Goal: Communication & Community: Participate in discussion

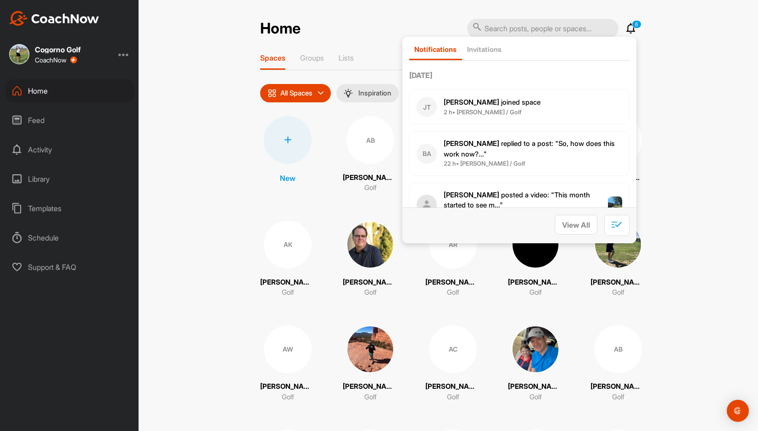
click at [241, 119] on div "Home 6 Notifications Invitations [DATE] [PERSON_NAME] [PERSON_NAME] joined spac…" at bounding box center [448, 215] width 619 height 431
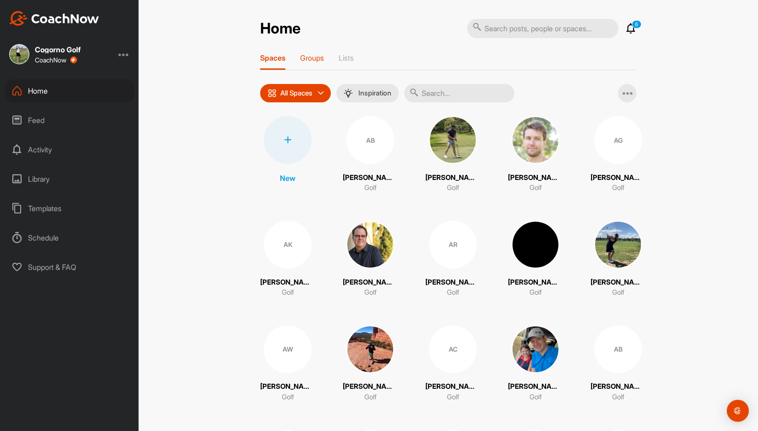
click at [313, 61] on p "Groups" at bounding box center [312, 57] width 24 height 9
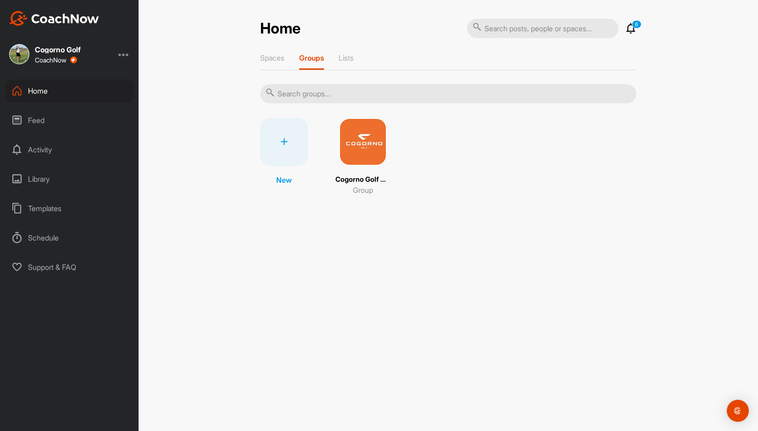
click at [291, 144] on div at bounding box center [284, 142] width 48 height 48
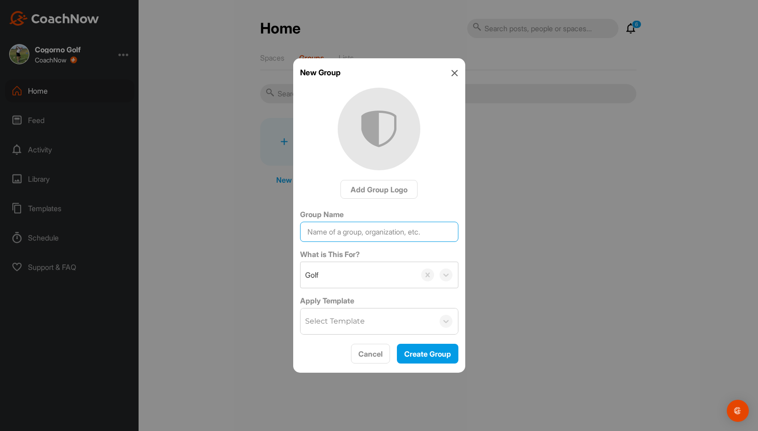
click at [371, 234] on input "Group Name" at bounding box center [379, 232] width 158 height 20
click at [455, 72] on icon at bounding box center [454, 72] width 7 height 7
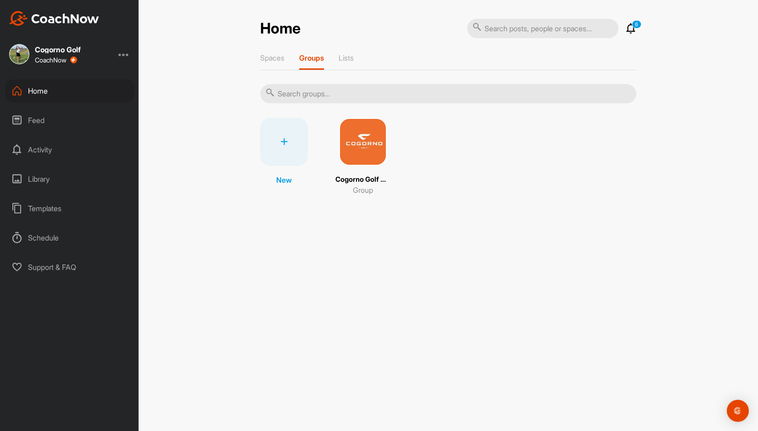
click at [289, 154] on div at bounding box center [284, 142] width 48 height 48
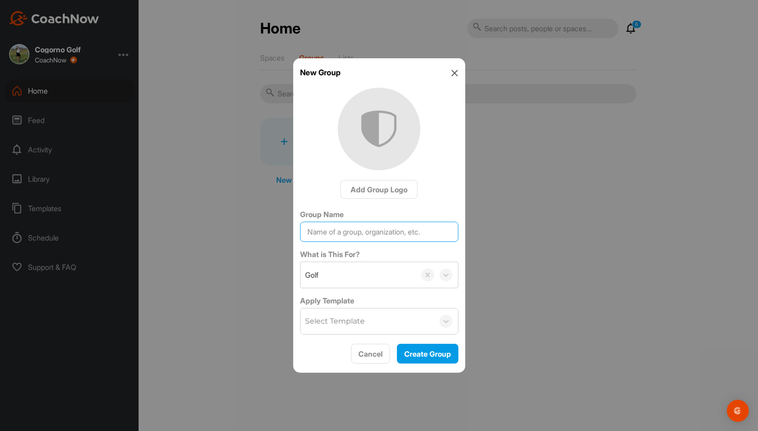
click at [354, 233] on input "Group Name" at bounding box center [379, 232] width 158 height 20
click at [307, 231] on input "[GEOGRAPHIC_DATA]" at bounding box center [379, 232] width 158 height 20
type input "[DATE]-[DATE]-[GEOGRAPHIC_DATA]"
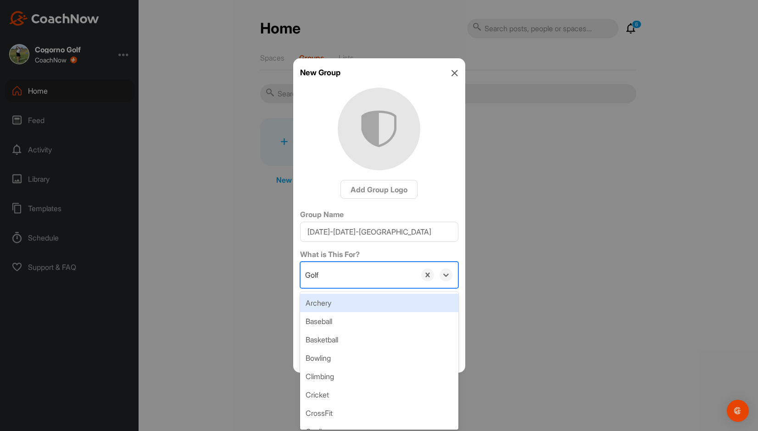
click at [384, 269] on div "Golf" at bounding box center [357, 275] width 115 height 26
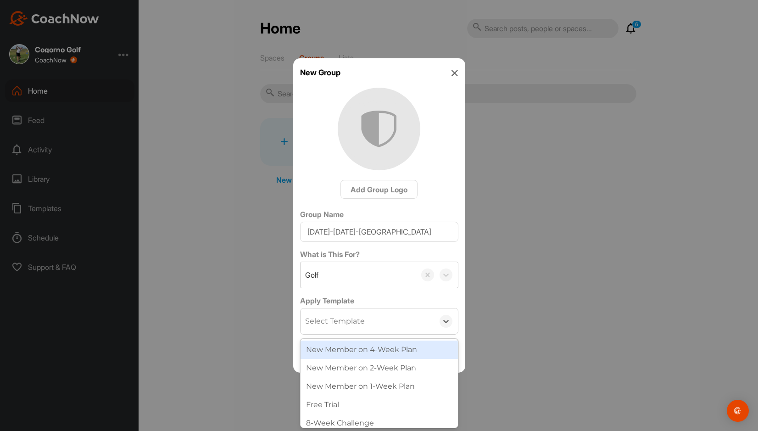
click at [362, 326] on div "Select Template" at bounding box center [335, 321] width 60 height 11
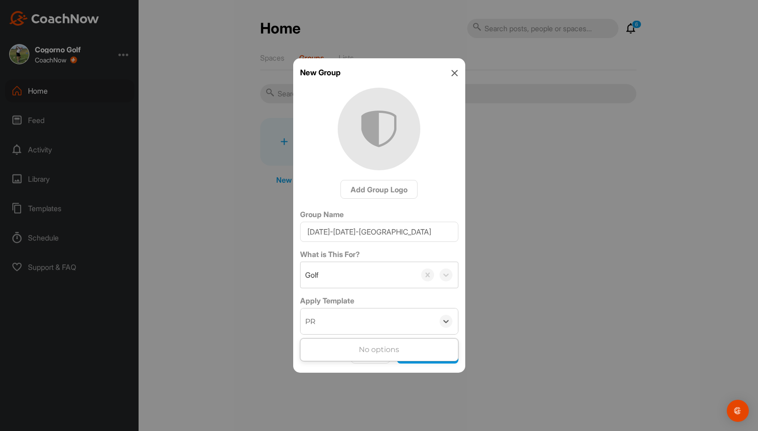
type input "P"
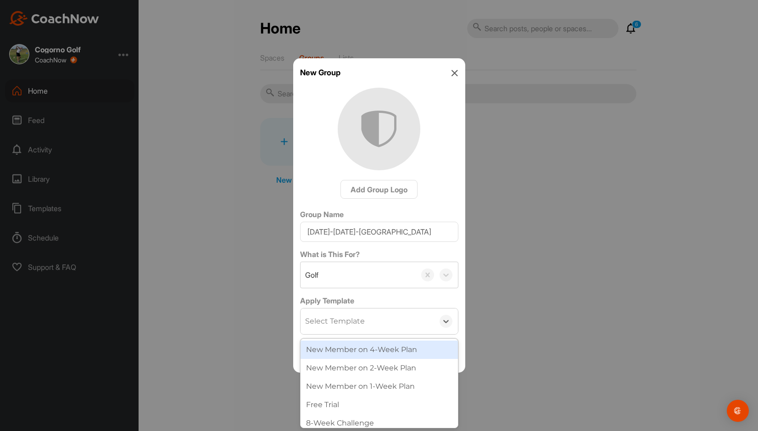
click at [405, 348] on div "New Member on 4-Week Plan" at bounding box center [378, 349] width 157 height 18
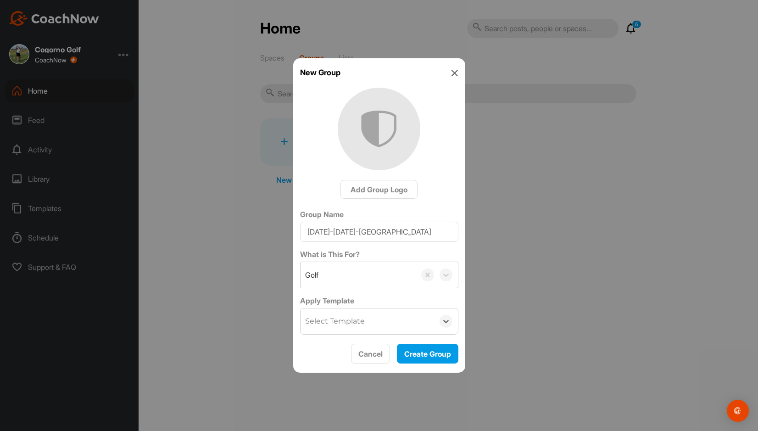
click at [379, 321] on div "Select Template" at bounding box center [366, 321] width 133 height 26
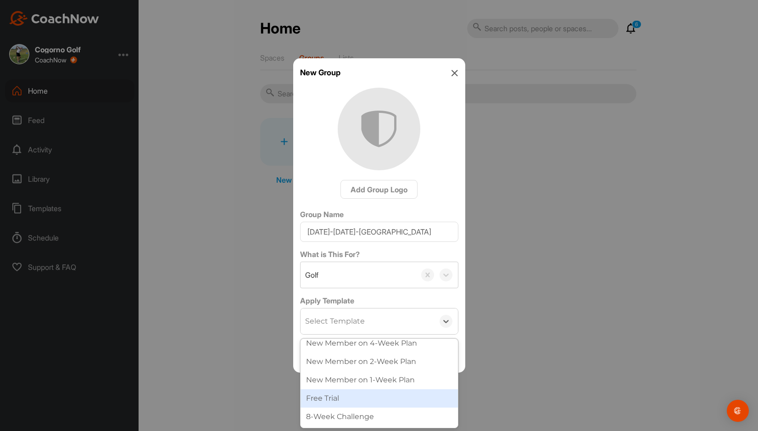
scroll to position [6, 0]
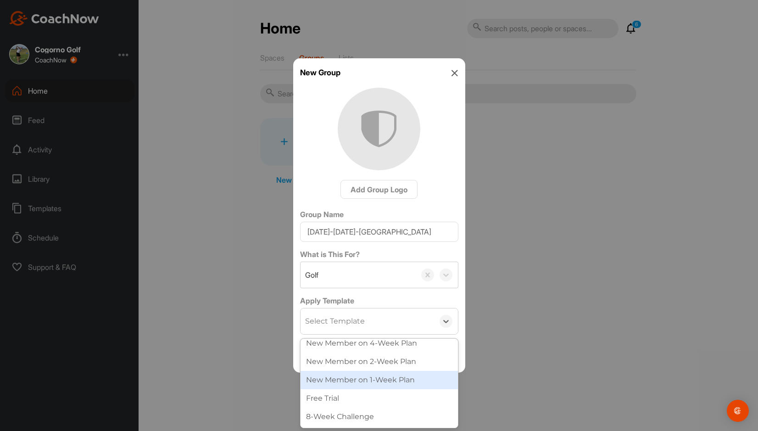
click at [374, 382] on div "New Member on 1-Week Plan" at bounding box center [378, 380] width 157 height 18
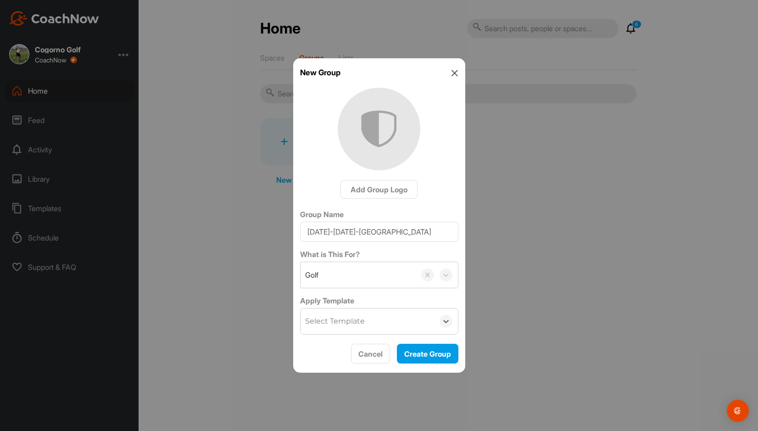
click at [388, 322] on div "Select Template" at bounding box center [366, 321] width 133 height 26
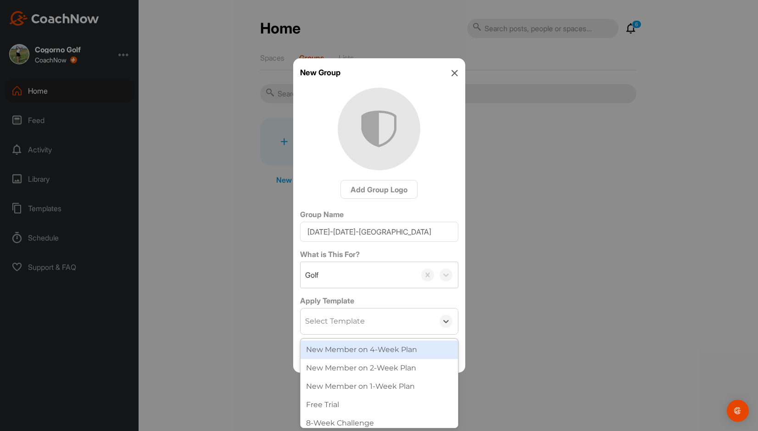
scroll to position [0, 0]
click at [451, 167] on div "Add Group Logo" at bounding box center [379, 144] width 158 height 112
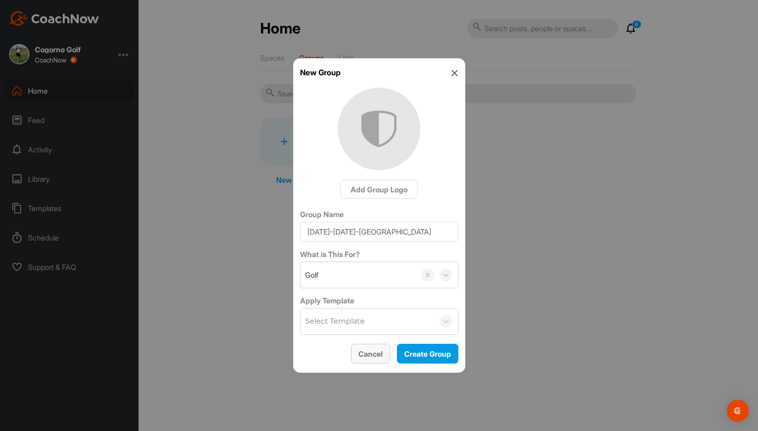
click at [363, 356] on span "Cancel" at bounding box center [370, 353] width 24 height 9
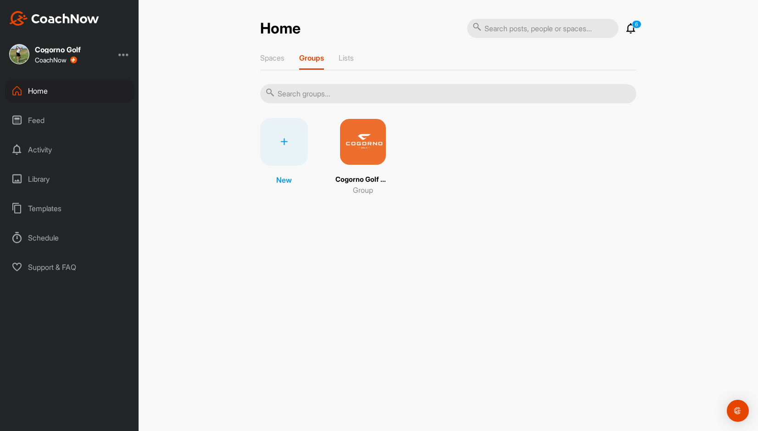
click at [39, 212] on div "Templates" at bounding box center [69, 208] width 129 height 23
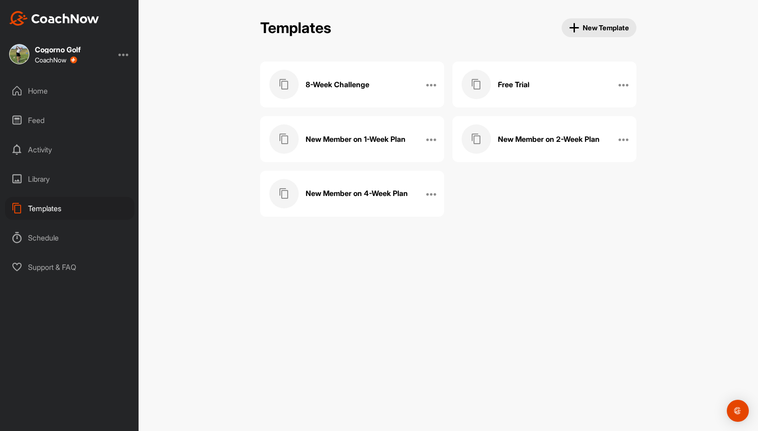
click at [393, 86] on div "8-Week Challenge" at bounding box center [342, 84] width 146 height 29
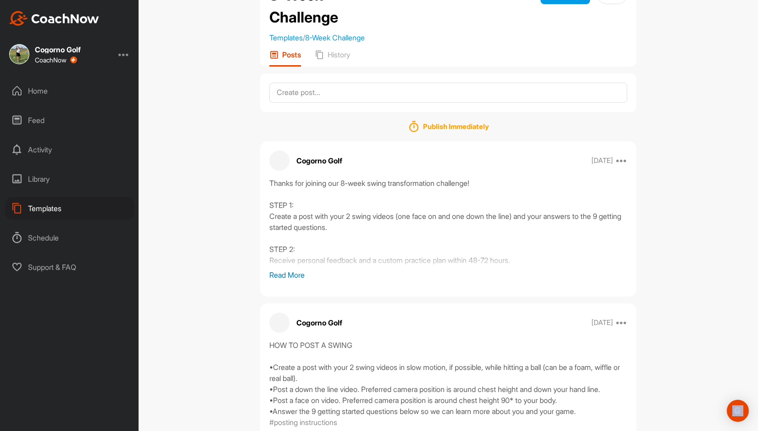
scroll to position [44, 0]
click at [286, 271] on p "Read More" at bounding box center [448, 273] width 358 height 11
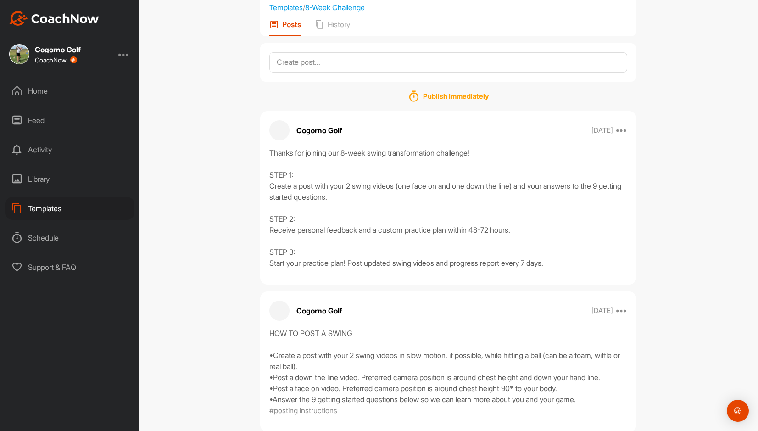
scroll to position [74, 0]
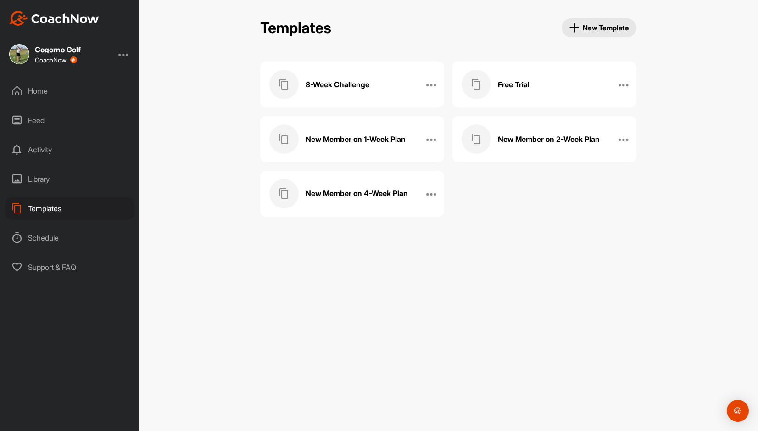
click at [380, 137] on h3 "New Member on 1-Week Plan" at bounding box center [355, 139] width 100 height 10
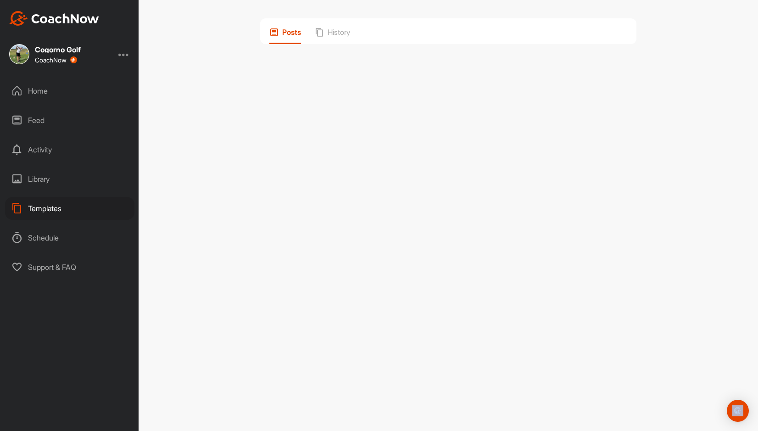
click at [380, 137] on div "Posts History" at bounding box center [448, 215] width 619 height 431
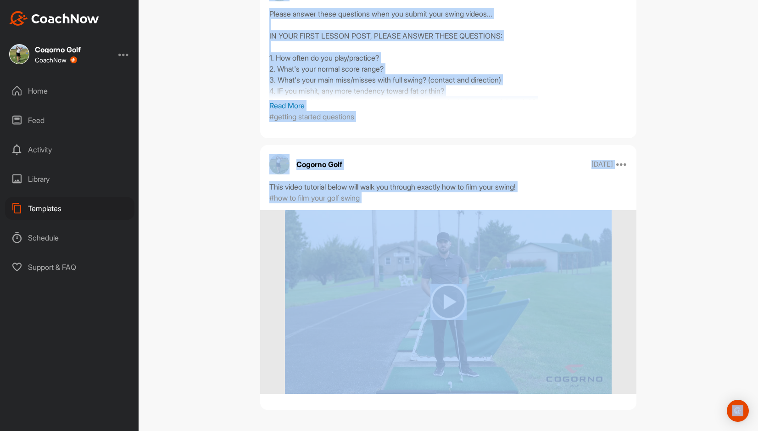
scroll to position [522, 0]
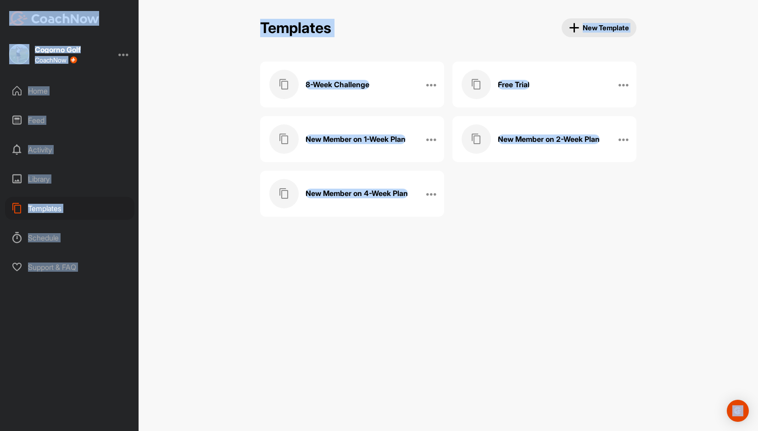
click at [553, 88] on div "Free Trial" at bounding box center [534, 84] width 146 height 29
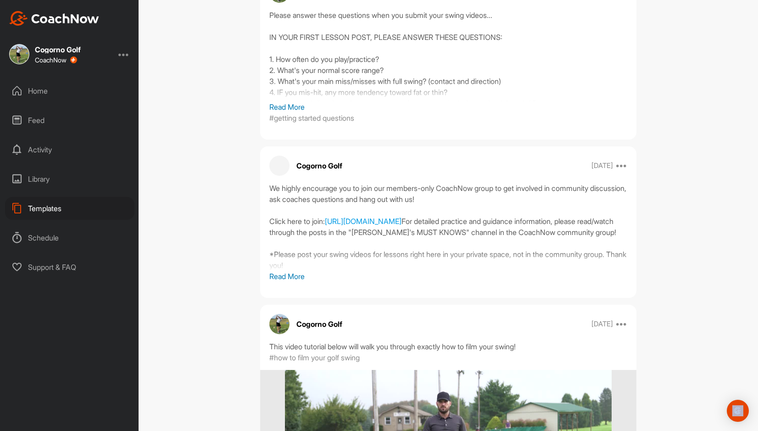
scroll to position [521, 0]
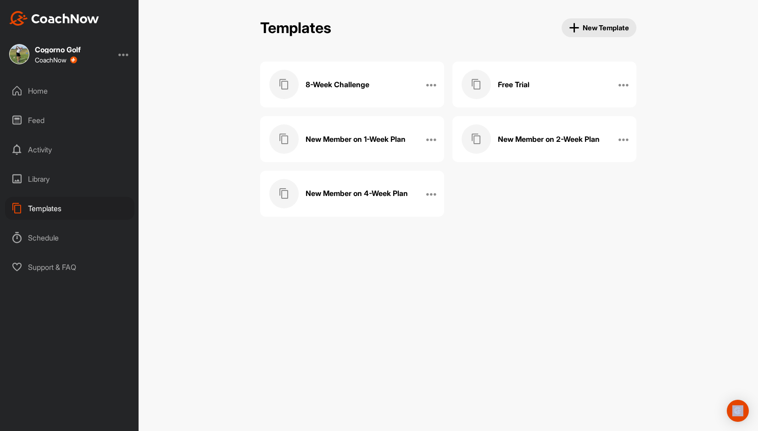
click at [606, 27] on span "New Template" at bounding box center [599, 27] width 61 height 11
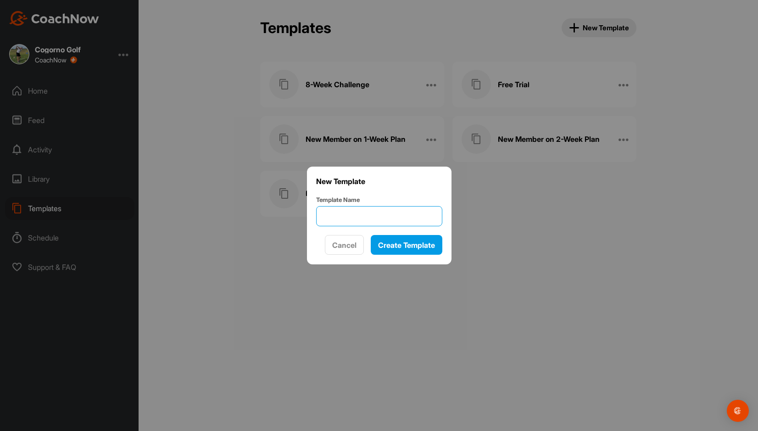
click at [405, 222] on input "Template Name" at bounding box center [379, 216] width 126 height 20
click at [421, 224] on input "Golf Schools" at bounding box center [379, 216] width 126 height 20
type input "Golf Schools"
click at [420, 247] on span "Create Template" at bounding box center [406, 244] width 57 height 9
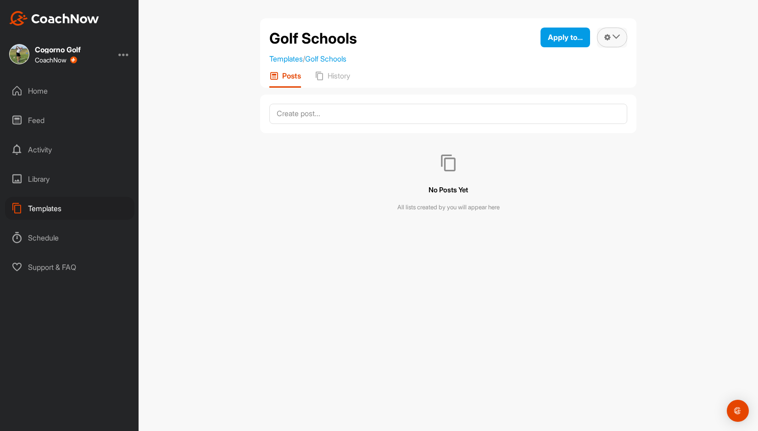
click at [614, 44] on button at bounding box center [612, 38] width 30 height 20
click at [676, 31] on div "Golf Schools Templates / Golf Schools Apply to... Apply to Space Apply to Group…" at bounding box center [448, 215] width 619 height 431
click at [44, 91] on div "Home" at bounding box center [69, 90] width 129 height 23
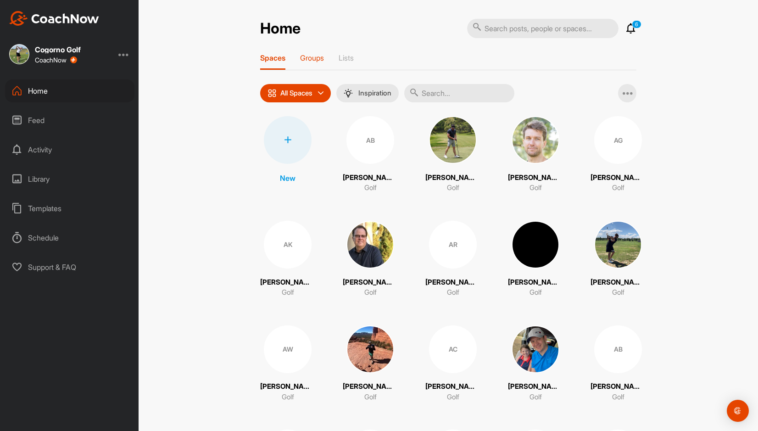
click at [315, 56] on p "Groups" at bounding box center [312, 57] width 24 height 9
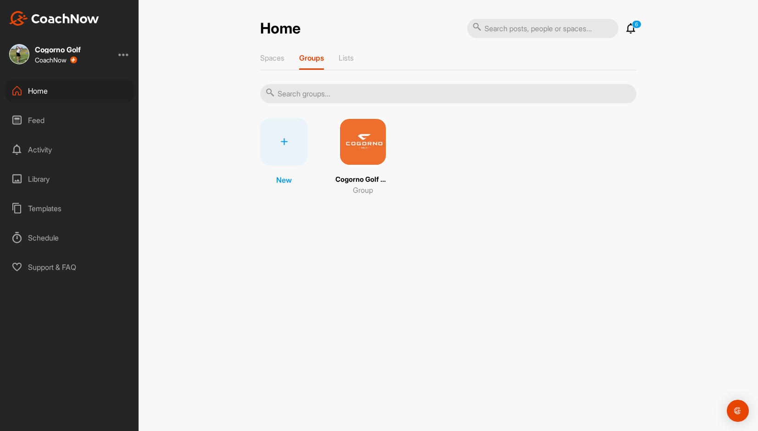
click at [286, 147] on div at bounding box center [284, 142] width 48 height 48
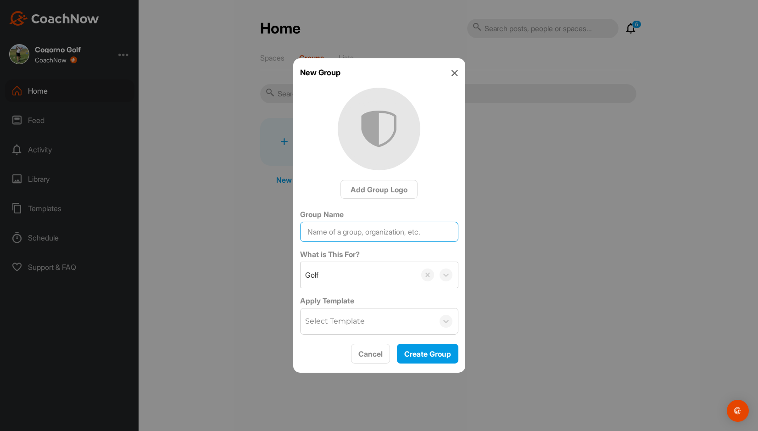
click at [358, 230] on input "Group Name" at bounding box center [379, 232] width 158 height 20
type input "s"
type input "[DATE] WOODSTONE GOLF SCHOOLS"
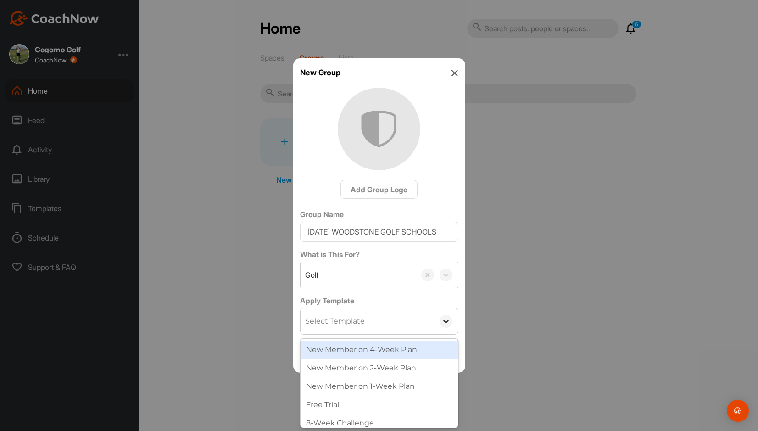
click at [443, 321] on icon at bounding box center [445, 320] width 9 height 9
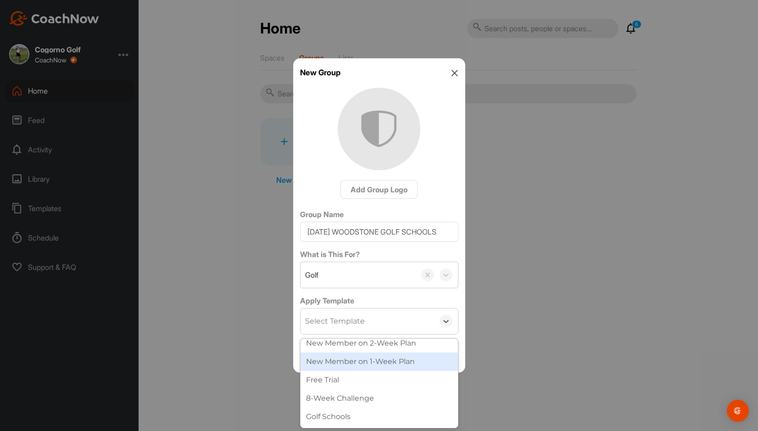
scroll to position [25, 0]
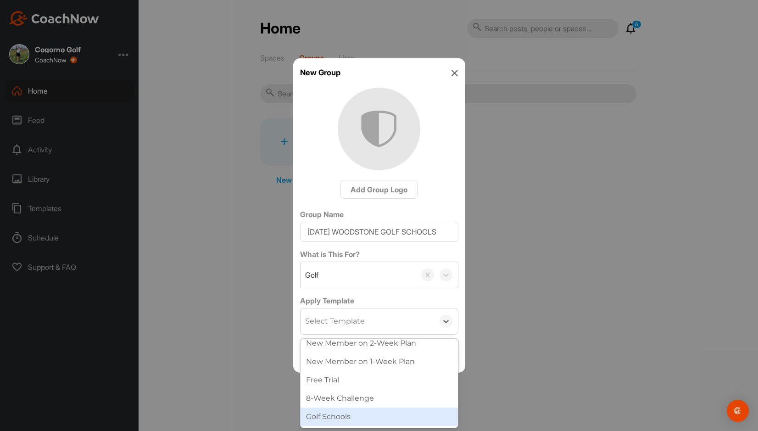
click at [370, 415] on div "Golf Schools" at bounding box center [378, 416] width 157 height 18
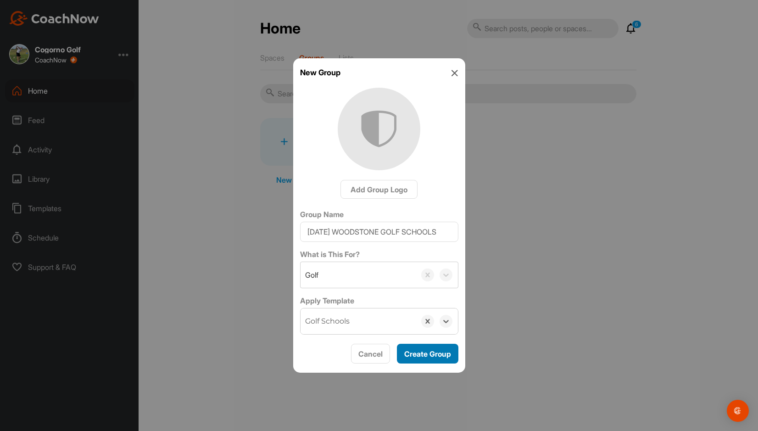
click at [423, 349] on div "Create Group" at bounding box center [427, 353] width 47 height 11
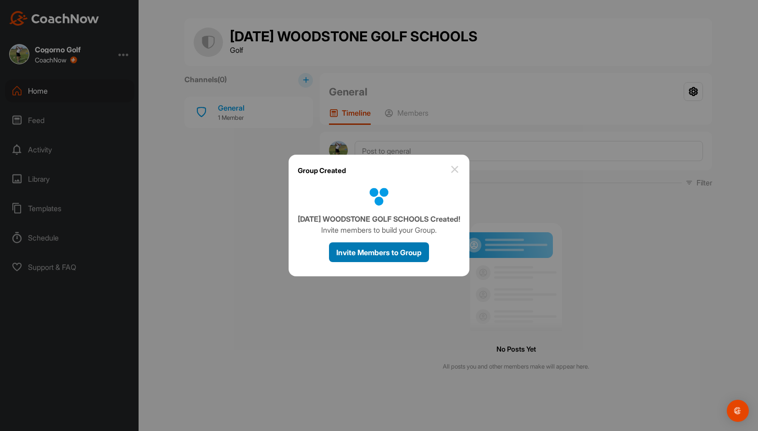
click at [399, 255] on span "Invite Members to Group" at bounding box center [378, 252] width 85 height 9
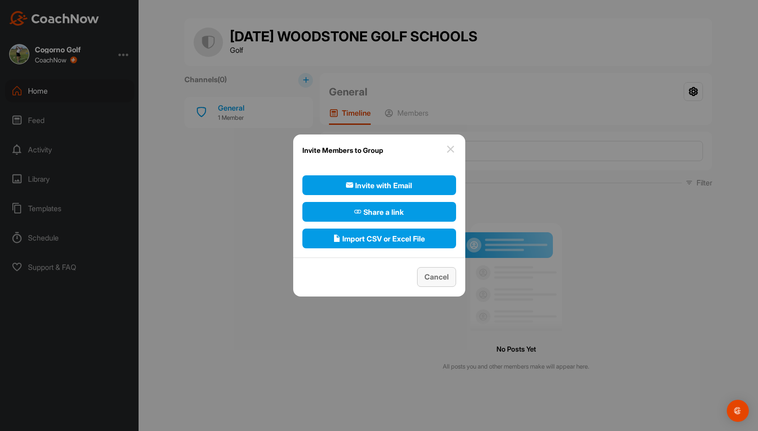
click at [440, 283] on button "Cancel" at bounding box center [436, 277] width 39 height 20
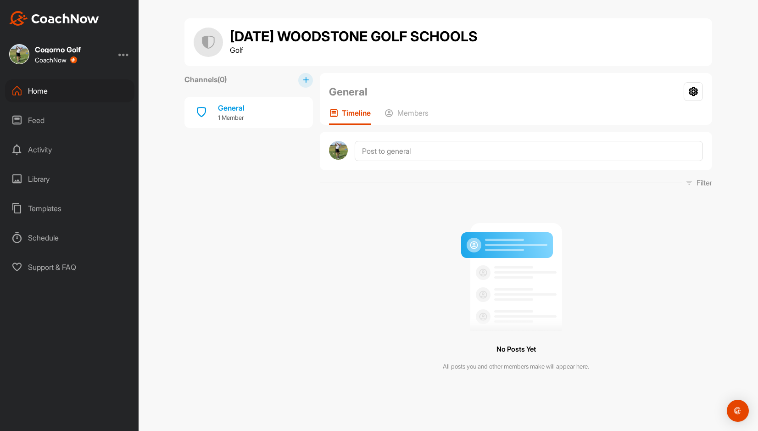
click at [460, 211] on div "No Posts Yet All posts you and other members make will appear here." at bounding box center [516, 293] width 392 height 197
click at [42, 119] on div "Feed" at bounding box center [69, 120] width 129 height 23
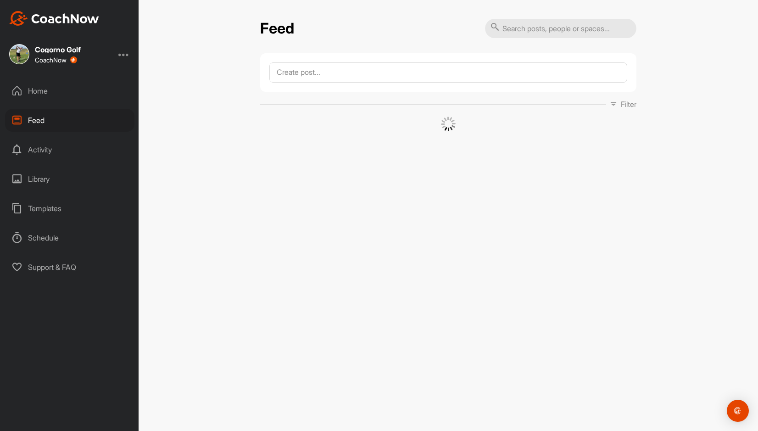
click at [45, 90] on div "Home" at bounding box center [69, 90] width 129 height 23
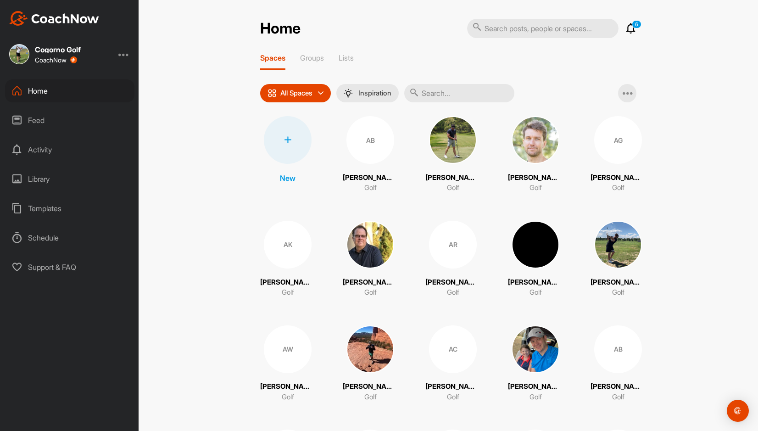
click at [547, 31] on input "text" at bounding box center [542, 28] width 151 height 19
type input "S"
type input "s"
click at [633, 31] on icon at bounding box center [630, 28] width 11 height 11
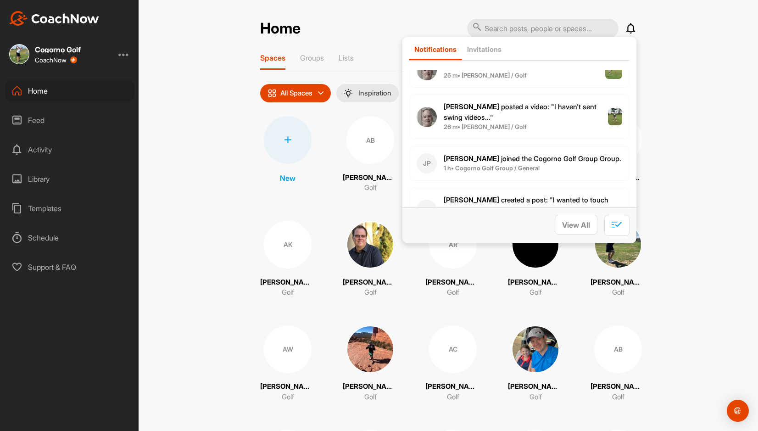
scroll to position [131, 0]
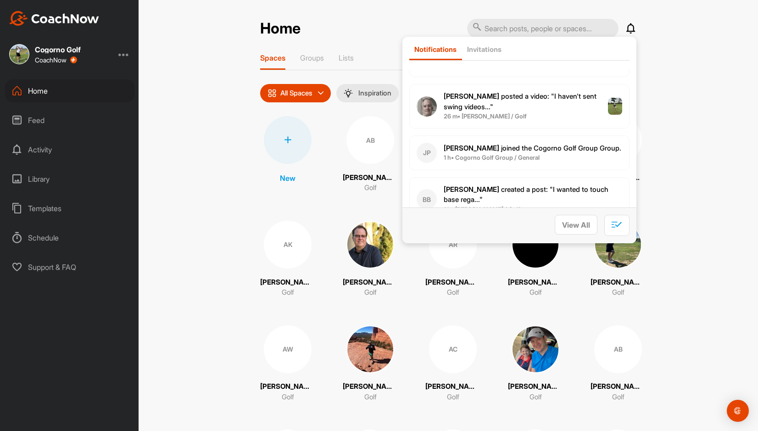
click at [530, 157] on b "1 h • Cogorno Golf Group / General" at bounding box center [492, 157] width 96 height 7
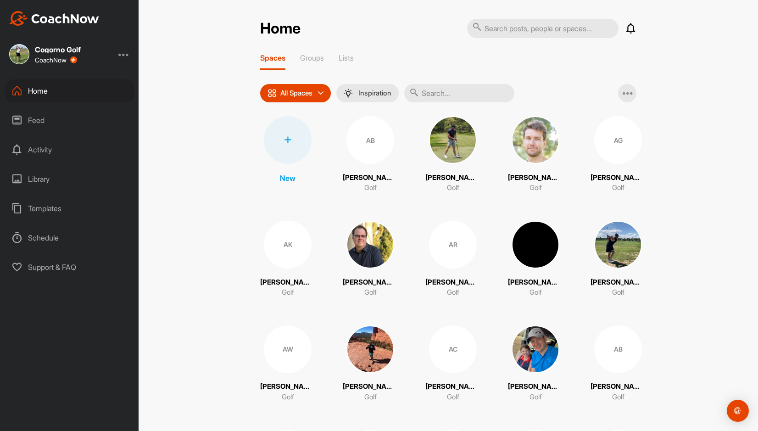
click at [631, 32] on icon at bounding box center [630, 28] width 11 height 11
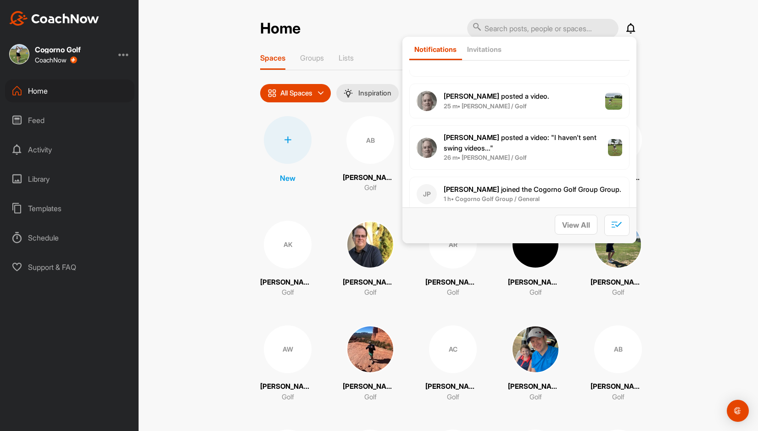
scroll to position [85, 0]
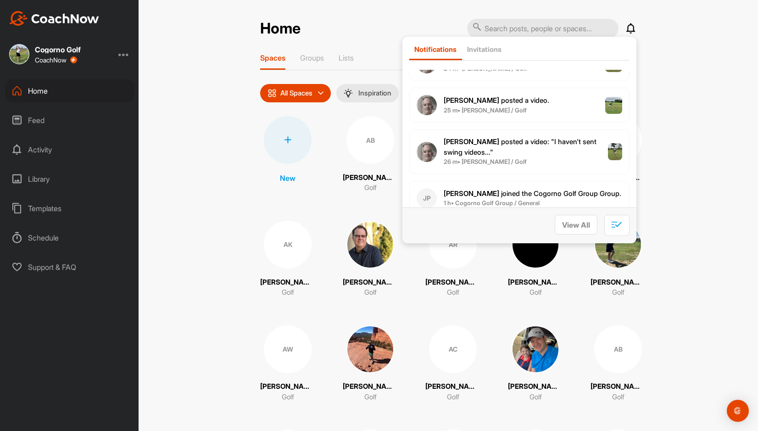
click at [527, 154] on p "[PERSON_NAME] posted a video : " I haven't sent swing videos... "" at bounding box center [526, 147] width 164 height 21
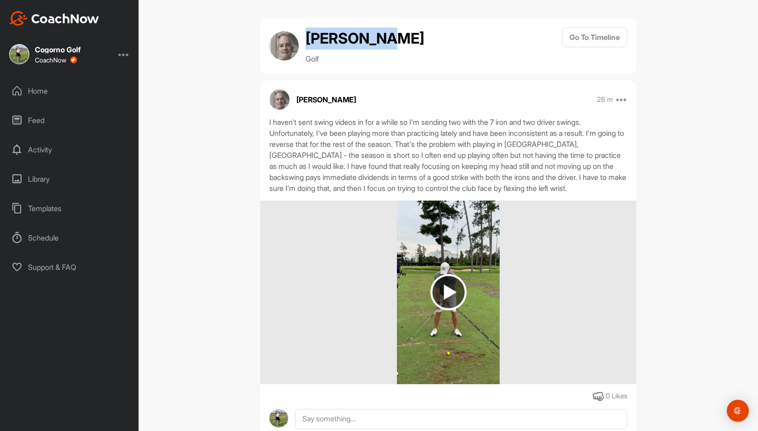
drag, startPoint x: 309, startPoint y: 39, endPoint x: 406, endPoint y: 44, distance: 96.9
click at [406, 44] on div "[PERSON_NAME] Golf Go To Timeline" at bounding box center [448, 46] width 358 height 37
copy h2 "[PERSON_NAME]"
click at [716, 39] on div "[PERSON_NAME] Golf Go To Timeline [PERSON_NAME] 26 m Report Delete I haven't se…" at bounding box center [448, 215] width 619 height 431
click at [584, 37] on button "Go To Timeline" at bounding box center [594, 38] width 65 height 20
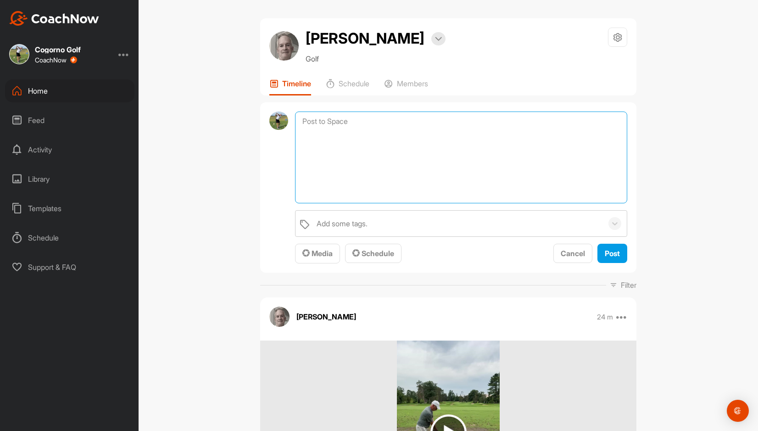
click at [408, 119] on textarea at bounding box center [461, 157] width 332 height 92
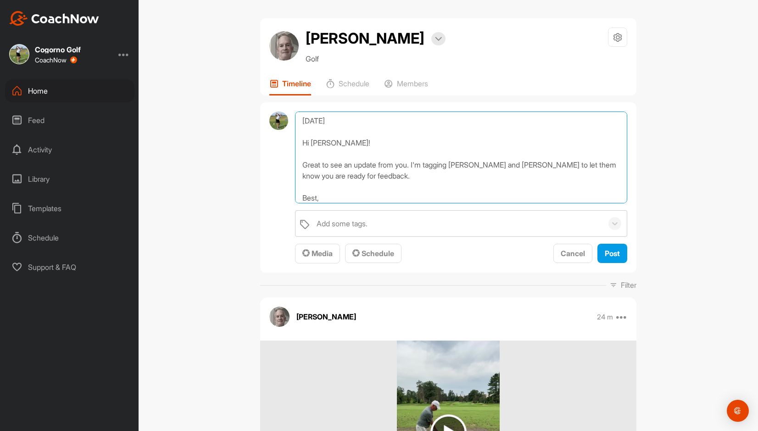
scroll to position [11, 0]
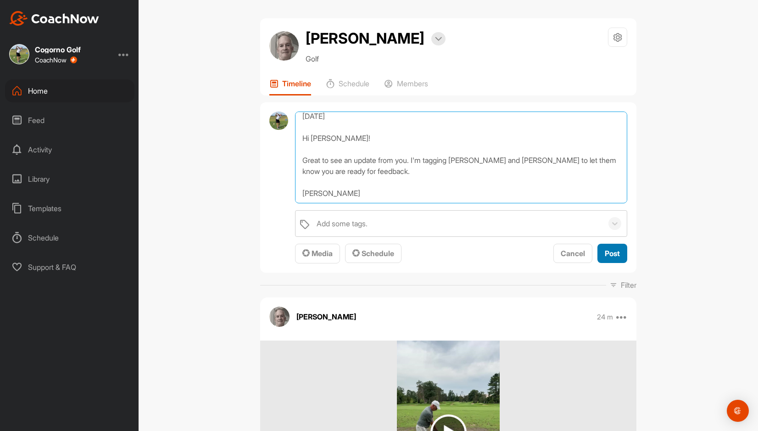
type textarea "[DATE] Hi [PERSON_NAME]! Great to see an update from you. I'm tagging [PERSON_N…"
click at [608, 256] on span "Post" at bounding box center [612, 253] width 15 height 9
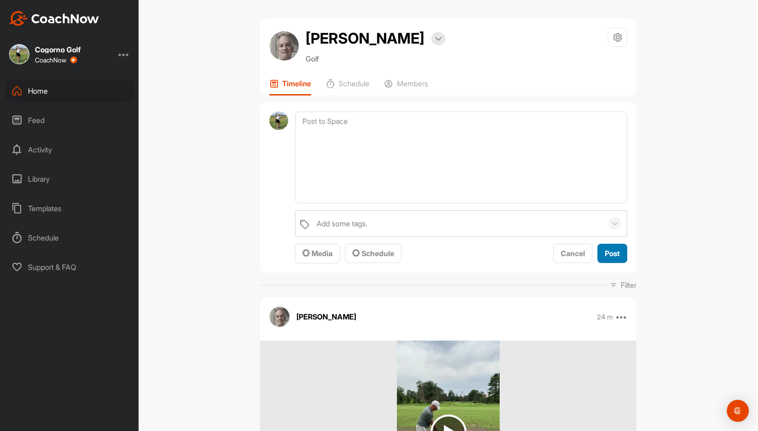
scroll to position [0, 0]
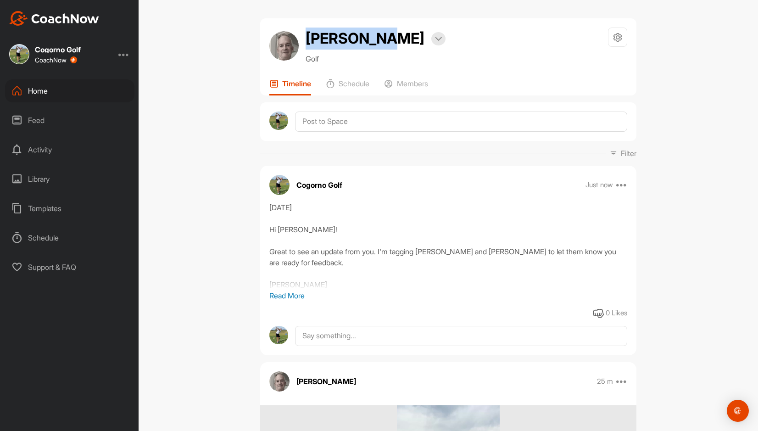
drag, startPoint x: 307, startPoint y: 37, endPoint x: 393, endPoint y: 40, distance: 85.8
click at [393, 40] on h2 "[PERSON_NAME]" at bounding box center [364, 39] width 119 height 22
copy h2 "[PERSON_NAME]"
click at [212, 39] on div "[PERSON_NAME] Bookings Golf Space Settings Your Notifications Timeline Schedule…" at bounding box center [448, 215] width 619 height 431
drag, startPoint x: 308, startPoint y: 37, endPoint x: 389, endPoint y: 39, distance: 81.7
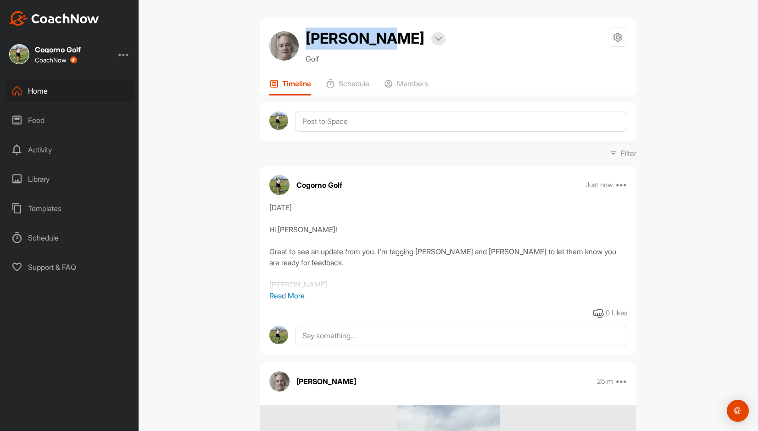
click at [389, 39] on h2 "[PERSON_NAME]" at bounding box center [364, 39] width 119 height 22
copy h2 "[PERSON_NAME]"
click at [45, 89] on div "Home" at bounding box center [69, 90] width 129 height 23
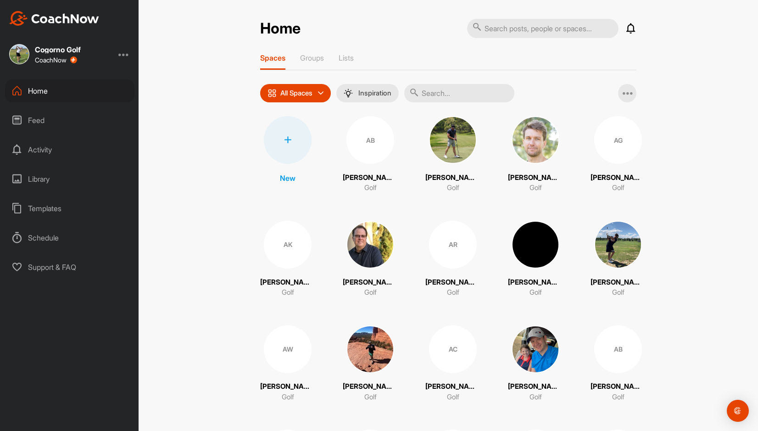
click at [627, 26] on icon at bounding box center [630, 28] width 11 height 11
